Goal: Task Accomplishment & Management: Complete application form

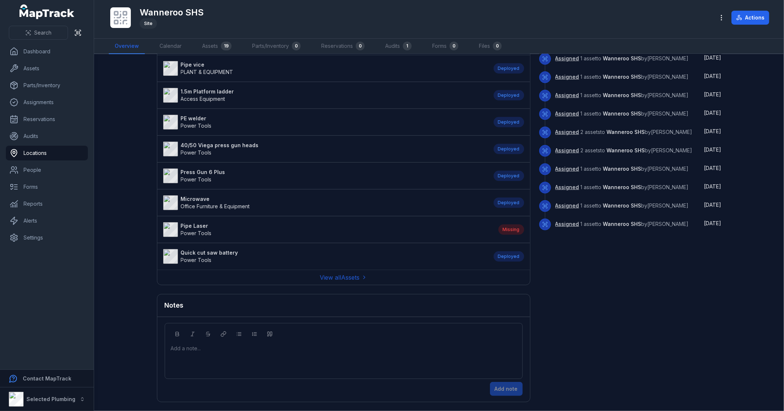
scroll to position [245, 0]
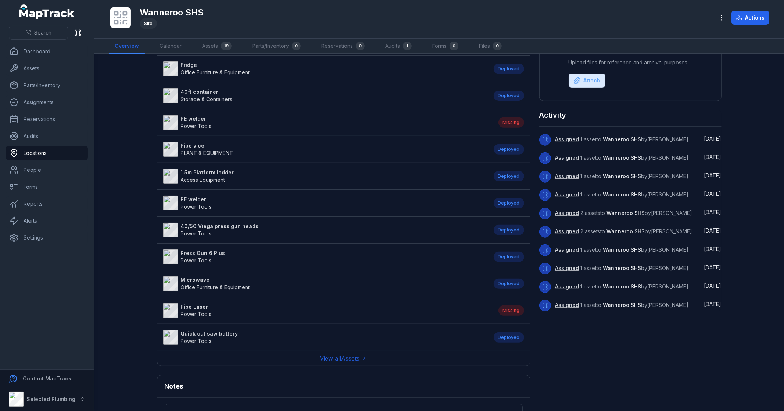
click at [119, 274] on main "Assets 19 Parts/Inventory 0 Wheel [PERSON_NAME] PLANT & EQUIPMENT Deployed Test…" at bounding box center [439, 232] width 690 height 357
click at [185, 306] on strong "Pipe Laser" at bounding box center [196, 306] width 31 height 7
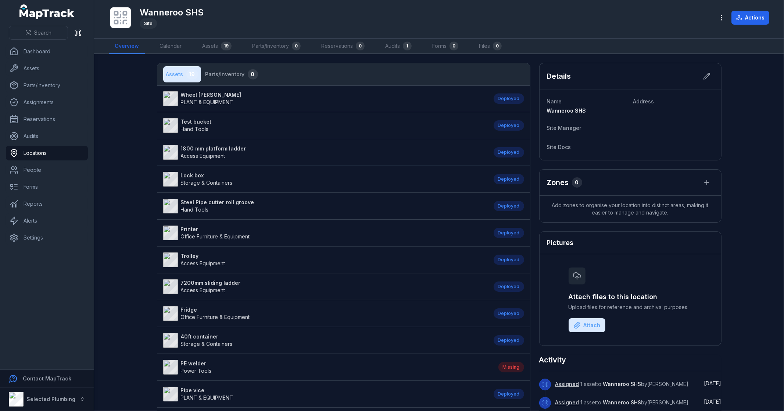
click at [122, 225] on main "Assets 19 Parts/Inventory 0 Wheel [PERSON_NAME] PLANT & EQUIPMENT Deployed Test…" at bounding box center [439, 232] width 690 height 357
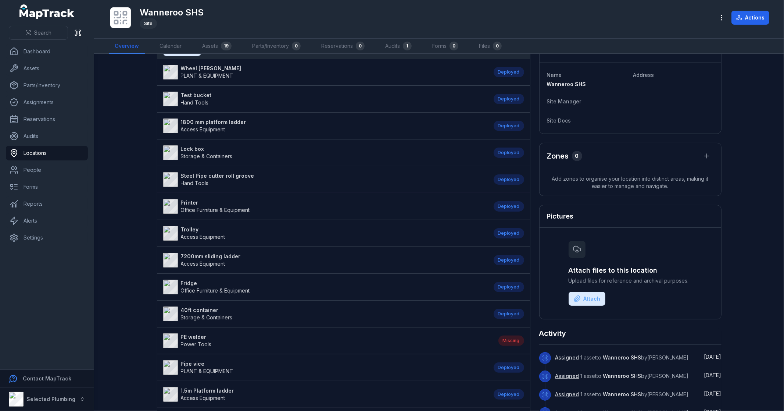
scroll to position [41, 0]
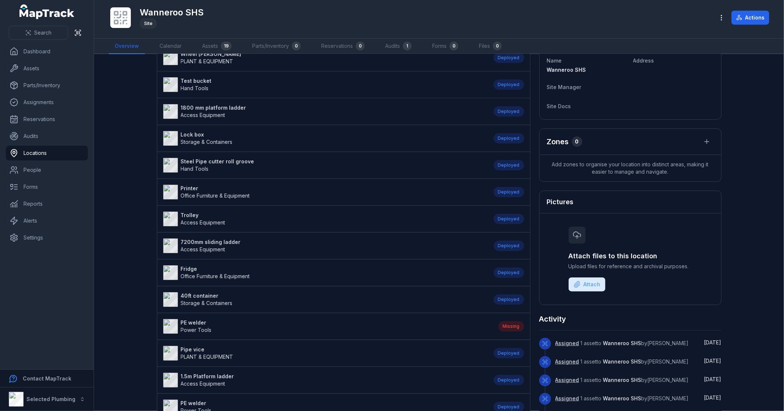
click at [195, 323] on strong "PE welder" at bounding box center [196, 322] width 31 height 7
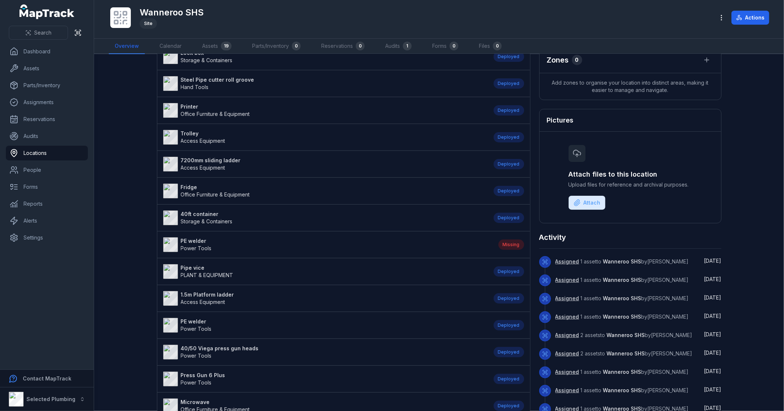
scroll to position [163, 0]
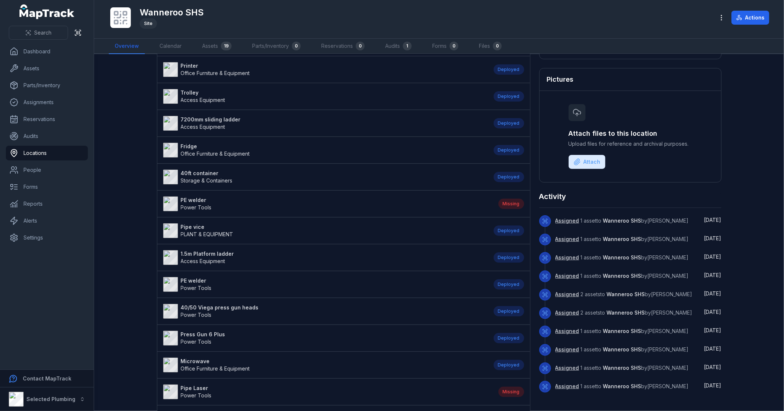
click at [190, 282] on strong "PE welder" at bounding box center [196, 280] width 31 height 7
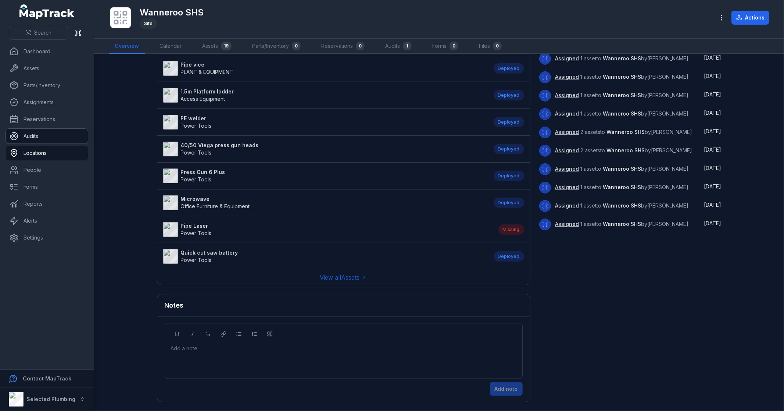
click at [39, 138] on link "Audits" at bounding box center [47, 136] width 82 height 15
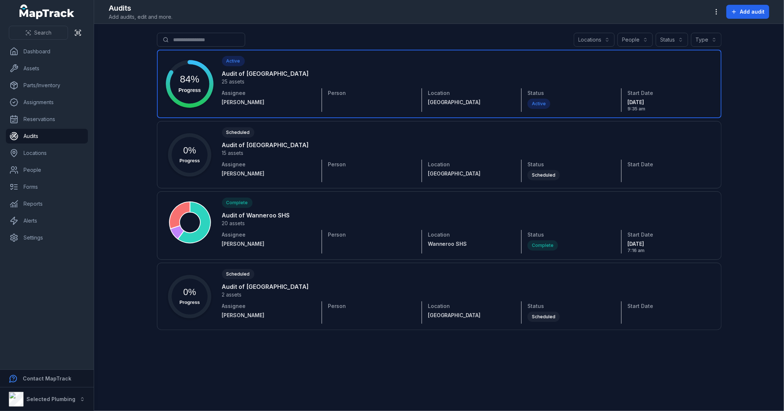
click at [285, 80] on link at bounding box center [439, 84] width 565 height 68
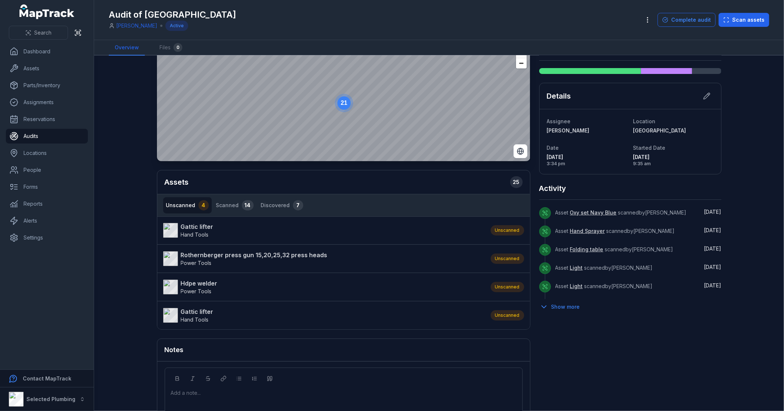
scroll to position [41, 0]
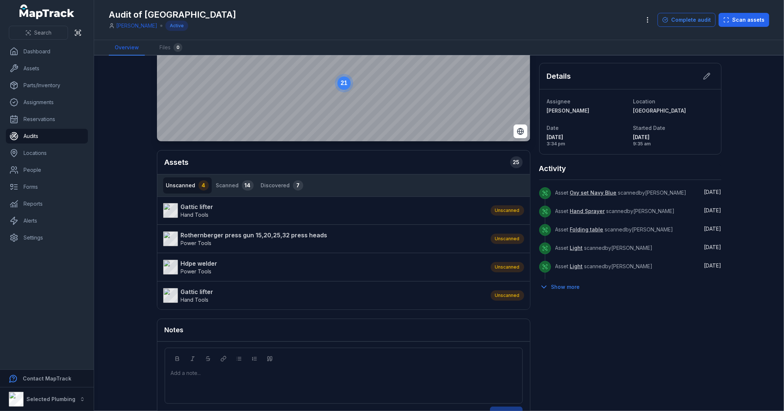
click at [208, 234] on strong "Rothernberger press gun 15,20,25,32 press heads" at bounding box center [254, 235] width 147 height 9
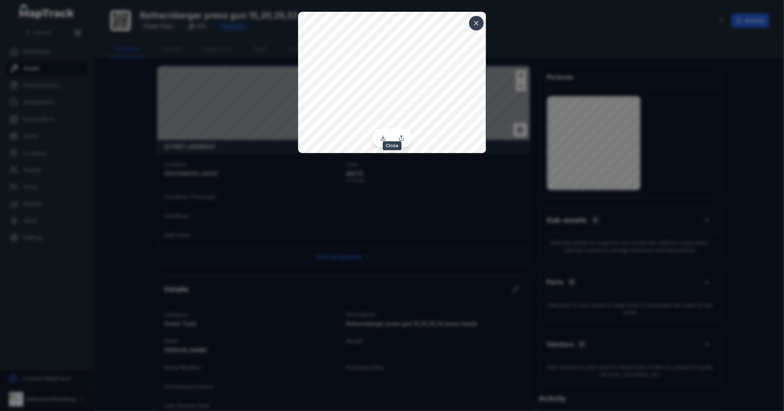
click at [477, 22] on icon at bounding box center [476, 22] width 7 height 7
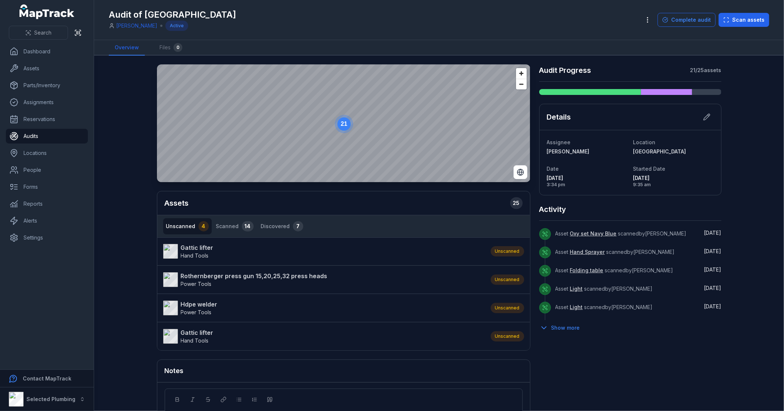
click at [196, 305] on strong "Hdpe welder" at bounding box center [199, 304] width 37 height 9
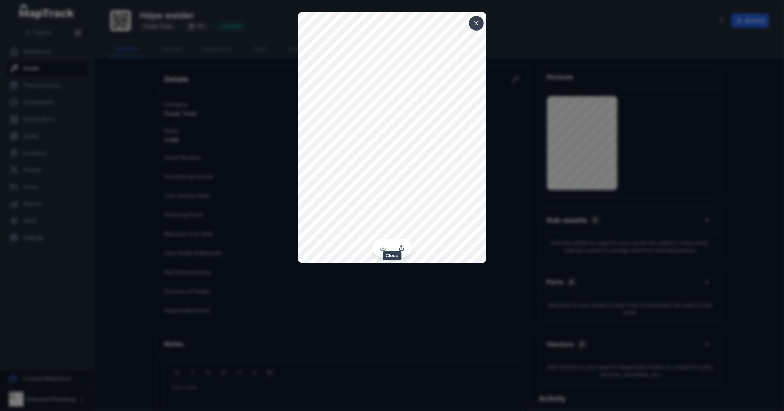
click at [477, 21] on icon at bounding box center [476, 22] width 7 height 7
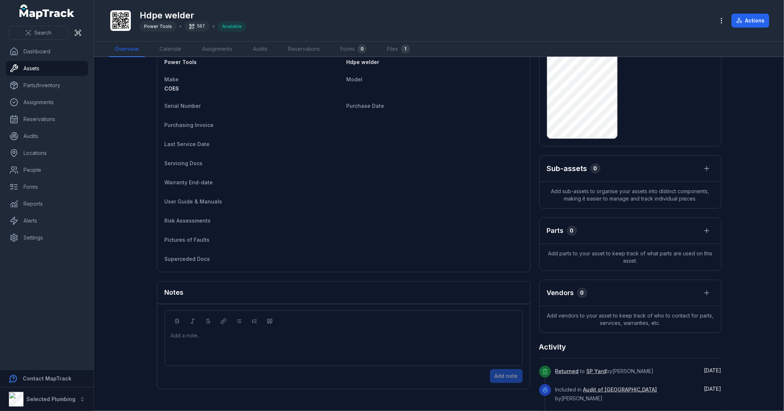
scroll to position [122, 0]
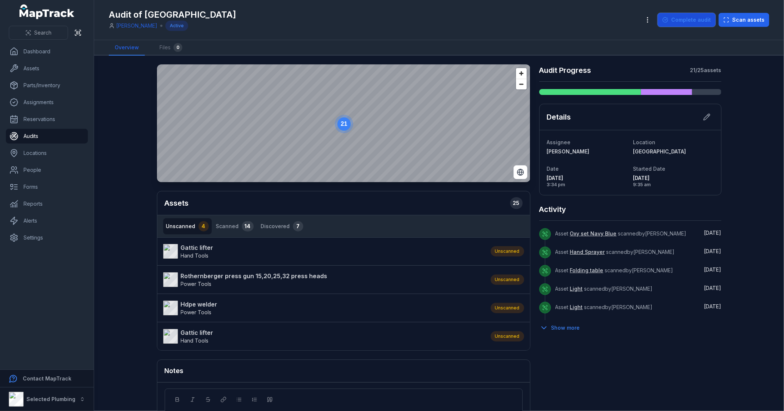
click at [683, 17] on button "Complete audit" at bounding box center [687, 20] width 58 height 14
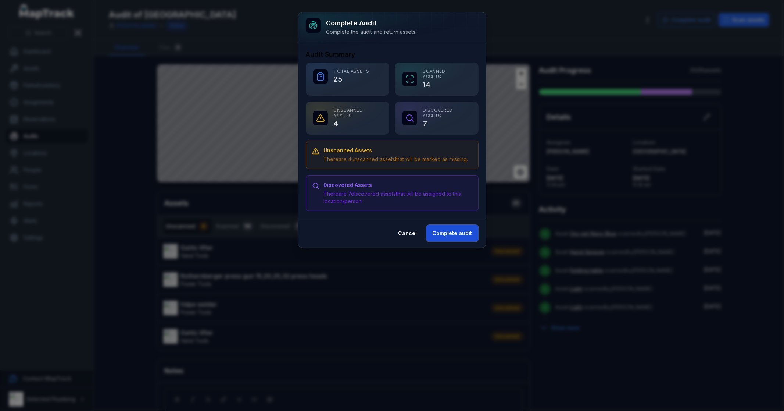
click at [458, 242] on button "Complete audit" at bounding box center [453, 233] width 52 height 17
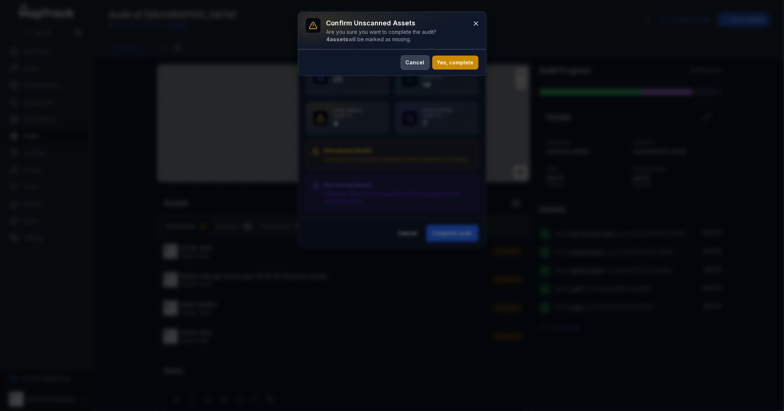
click at [418, 63] on button "Cancel" at bounding box center [415, 63] width 28 height 14
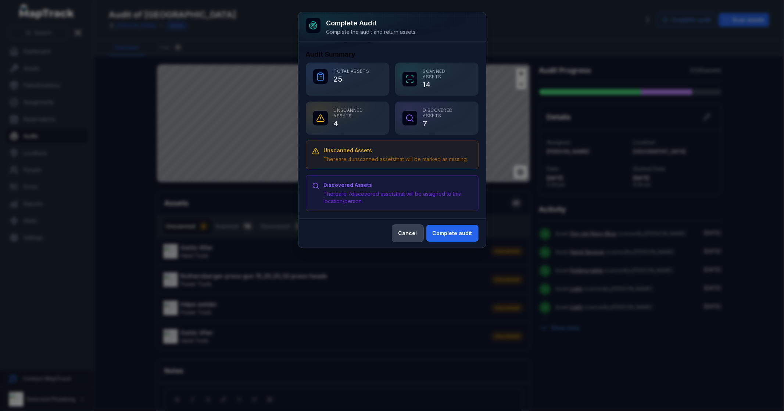
click at [413, 238] on button "Cancel" at bounding box center [407, 233] width 31 height 17
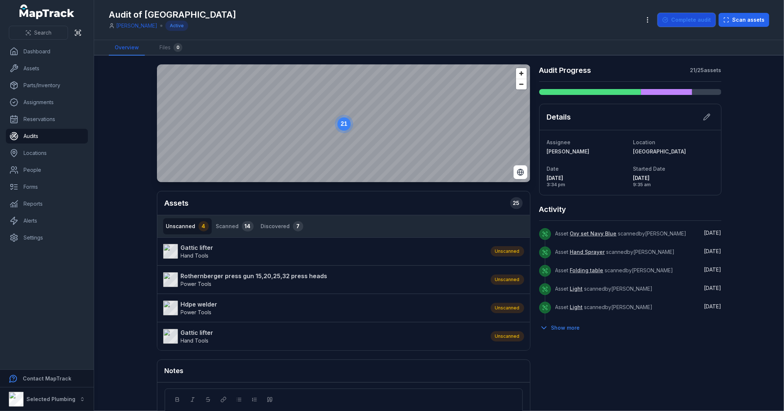
click at [690, 26] on button "Complete audit" at bounding box center [687, 20] width 58 height 14
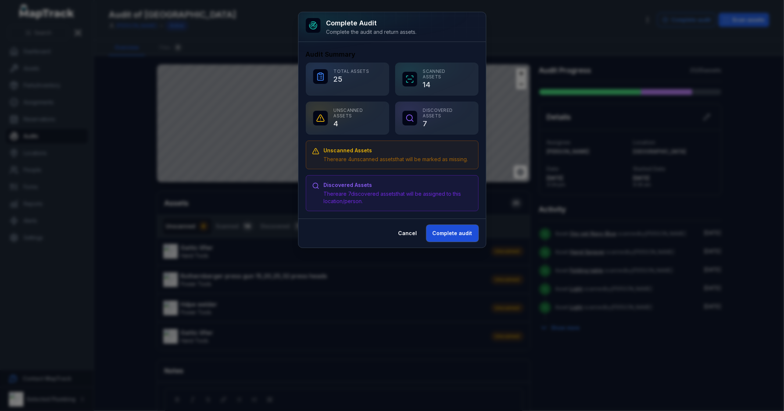
click at [452, 241] on button "Complete audit" at bounding box center [453, 233] width 52 height 17
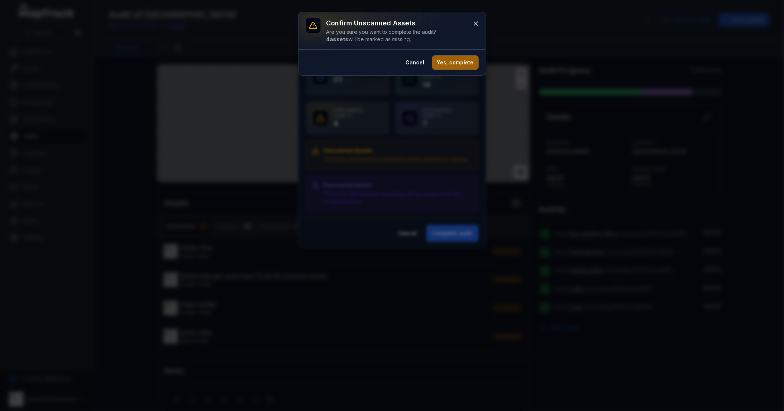
click at [451, 61] on button "Yes, complete" at bounding box center [456, 63] width 46 height 14
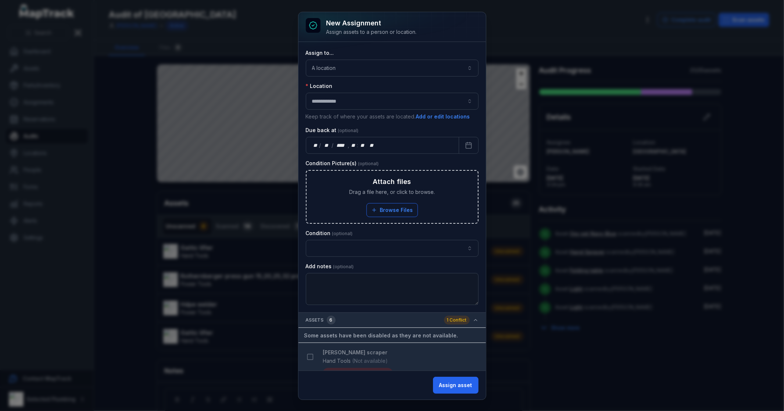
click at [466, 316] on div "1 Conflict" at bounding box center [461, 320] width 35 height 9
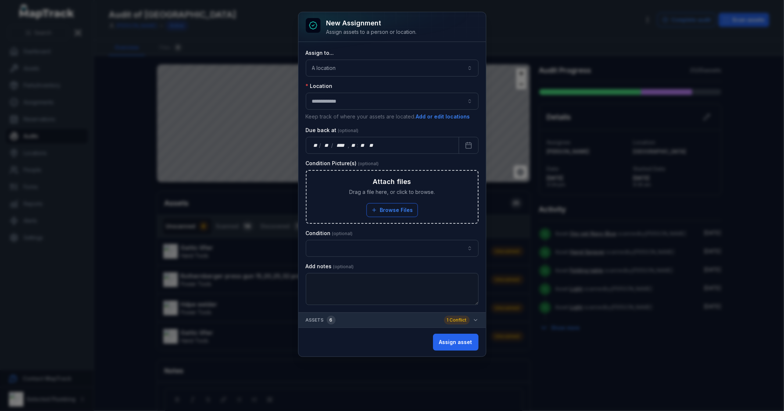
click at [467, 318] on div "1 Conflict" at bounding box center [457, 320] width 26 height 9
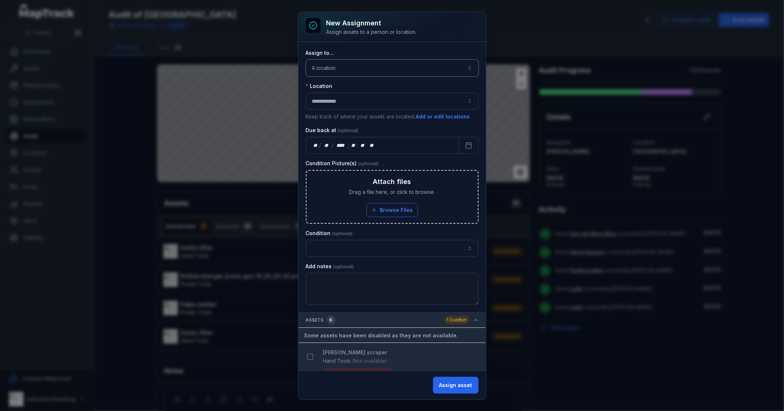
click at [338, 65] on button "A location ********" at bounding box center [392, 68] width 173 height 17
click at [346, 68] on button "A location ********" at bounding box center [392, 68] width 173 height 17
click at [387, 243] on button "button" at bounding box center [392, 248] width 173 height 17
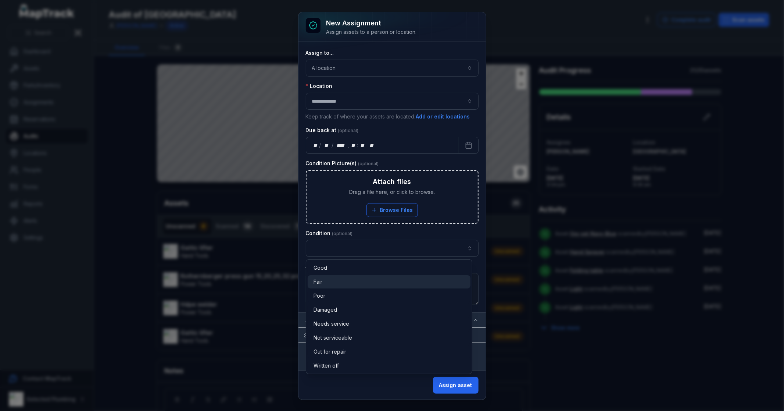
click at [330, 280] on div "Fair" at bounding box center [389, 281] width 151 height 7
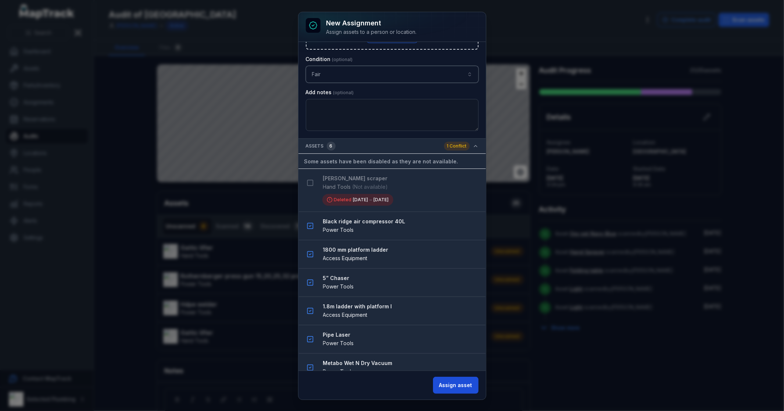
scroll to position [185, 0]
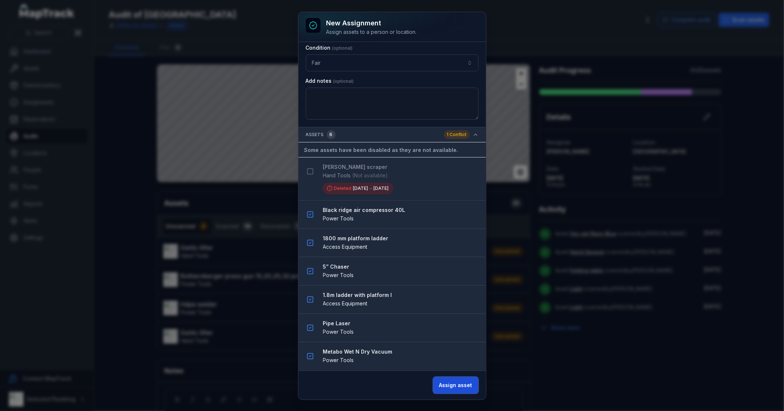
click at [454, 388] on button "Assign asset" at bounding box center [456, 385] width 46 height 17
